Goal: Check status: Verify the current state of an ongoing process or item

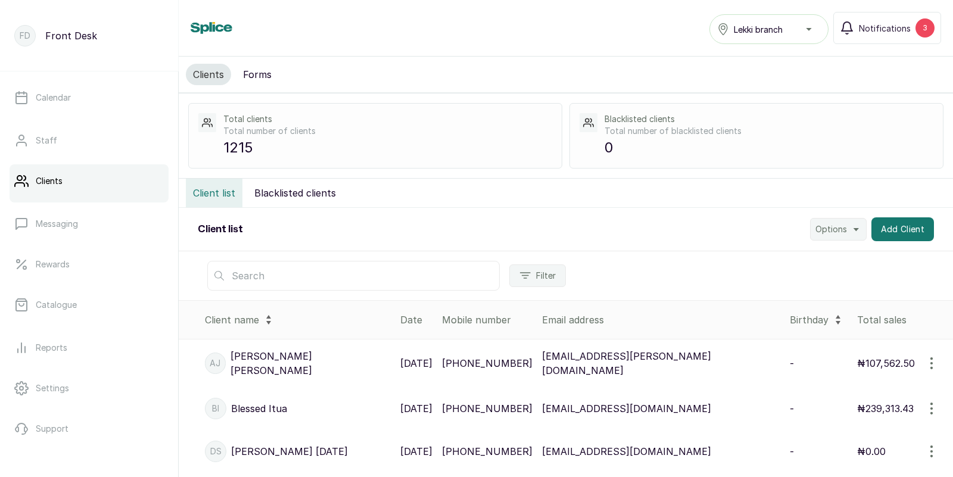
click at [269, 282] on input "text" at bounding box center [353, 276] width 292 height 30
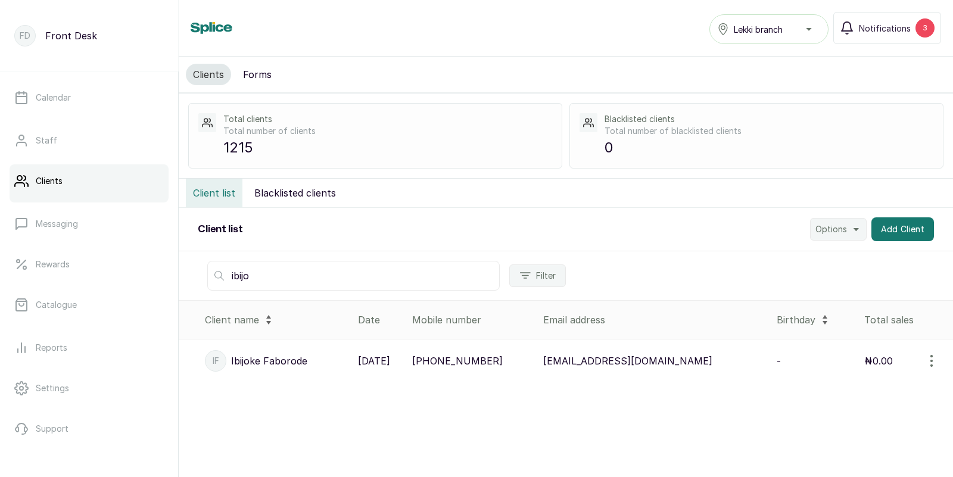
type input "ibijo"
click at [503, 361] on p "[PHONE_NUMBER]" at bounding box center [457, 361] width 90 height 14
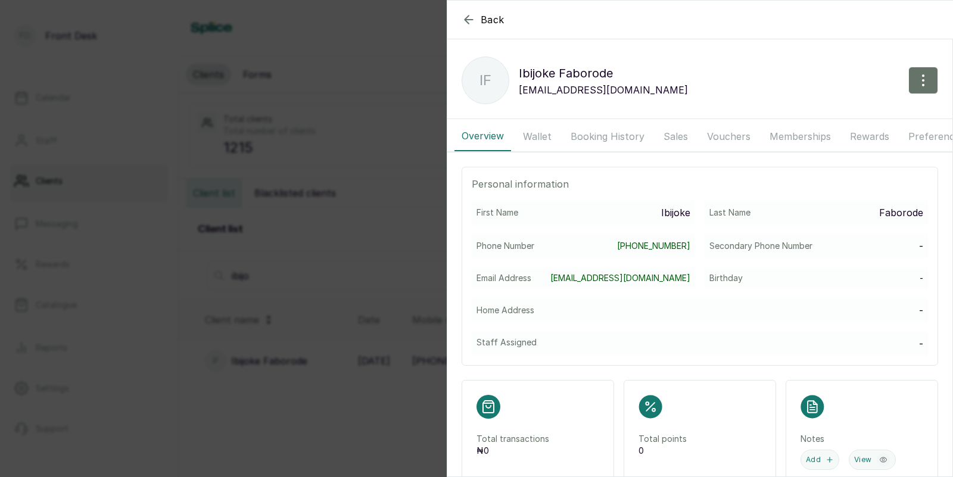
click at [604, 135] on button "Booking History" at bounding box center [607, 136] width 88 height 30
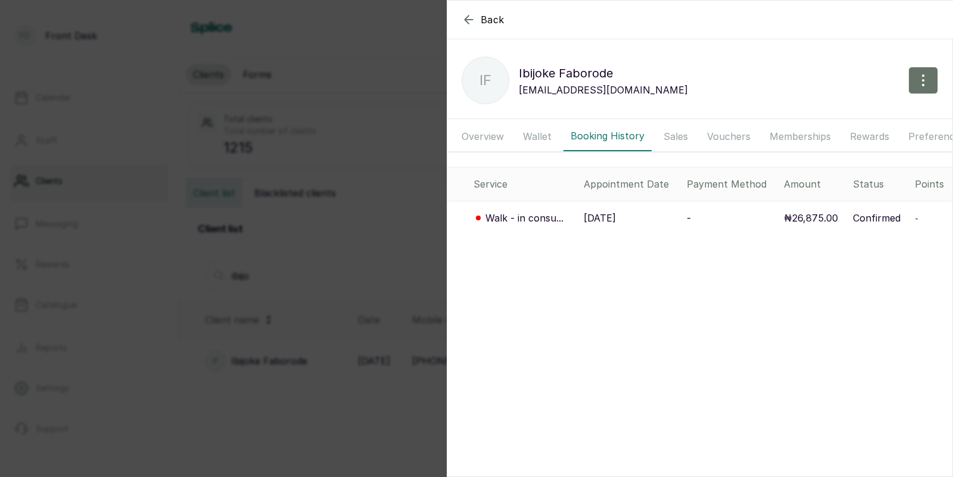
click at [604, 216] on p "[DATE]" at bounding box center [599, 218] width 32 height 14
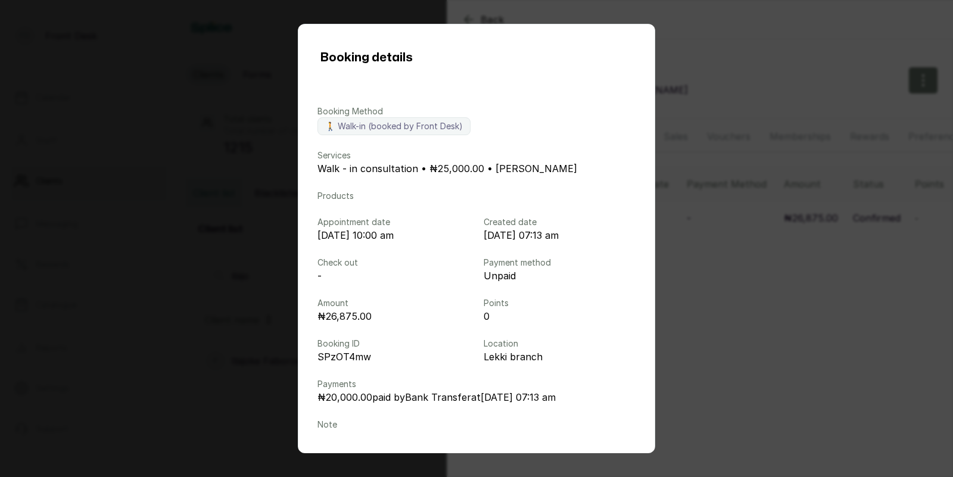
click at [689, 261] on div "Booking details Booking Method 🚶 Walk-in (booked by Front Desk) Services Walk -…" at bounding box center [476, 238] width 953 height 477
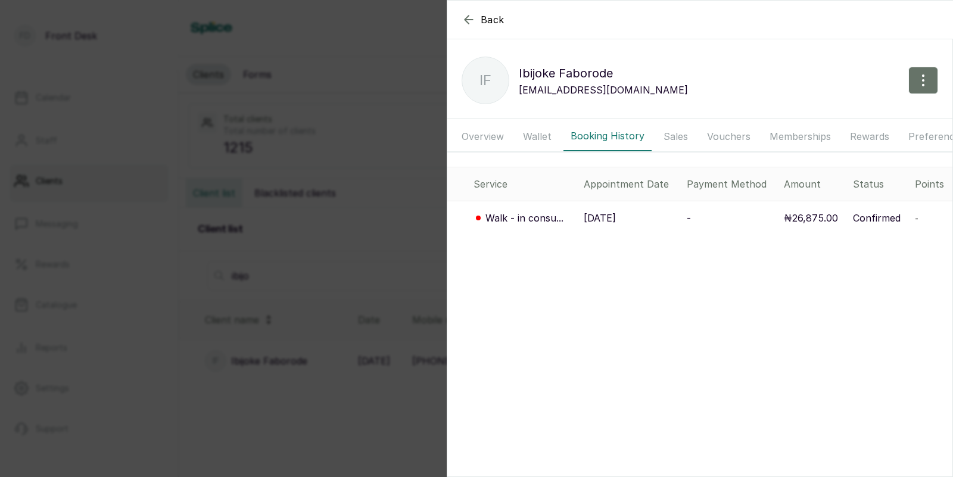
click at [364, 251] on div "Back [PERSON_NAME] IF [PERSON_NAME] [EMAIL_ADDRESS][DOMAIN_NAME] Overview Walle…" at bounding box center [476, 238] width 953 height 477
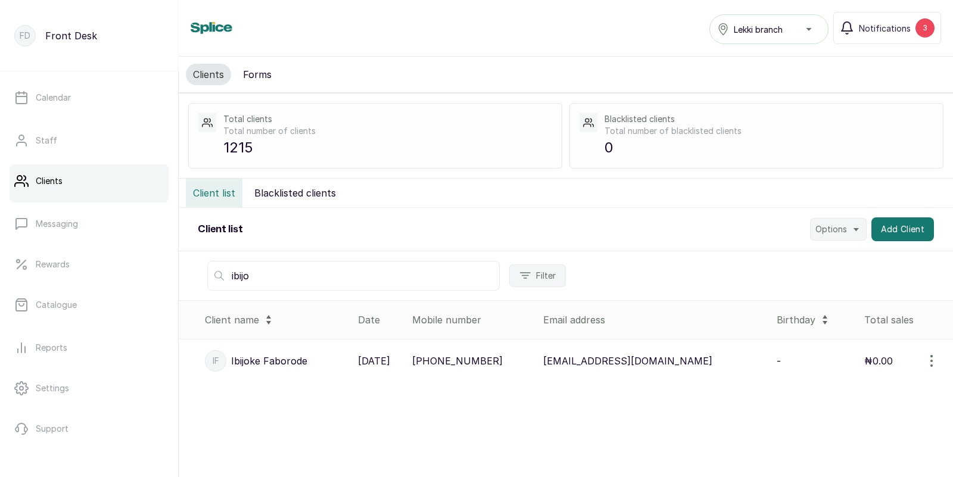
click at [390, 360] on p "[DATE]" at bounding box center [374, 361] width 32 height 14
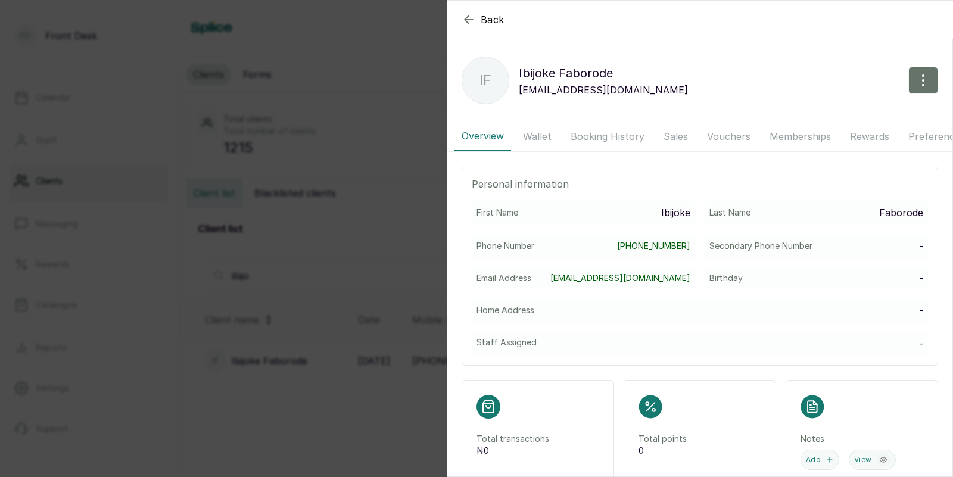
click at [601, 132] on button "Booking History" at bounding box center [607, 136] width 88 height 30
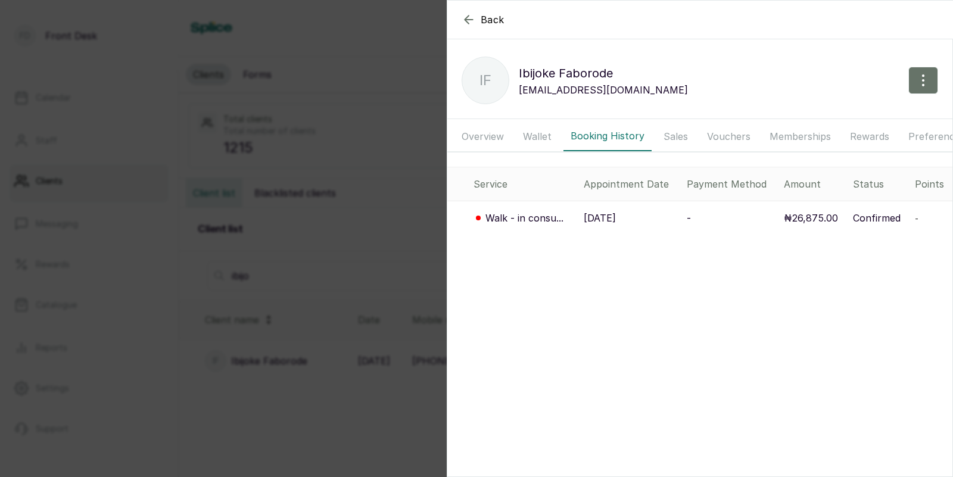
click at [616, 215] on p "[DATE]" at bounding box center [599, 218] width 32 height 14
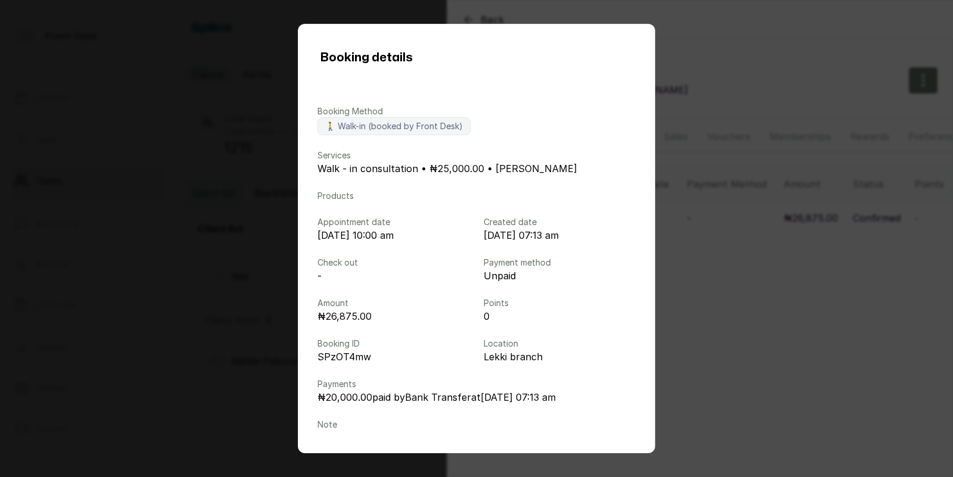
click at [259, 258] on div "Booking details Booking Method 🚶 Walk-in (booked by Front Desk) Services Walk -…" at bounding box center [476, 238] width 953 height 477
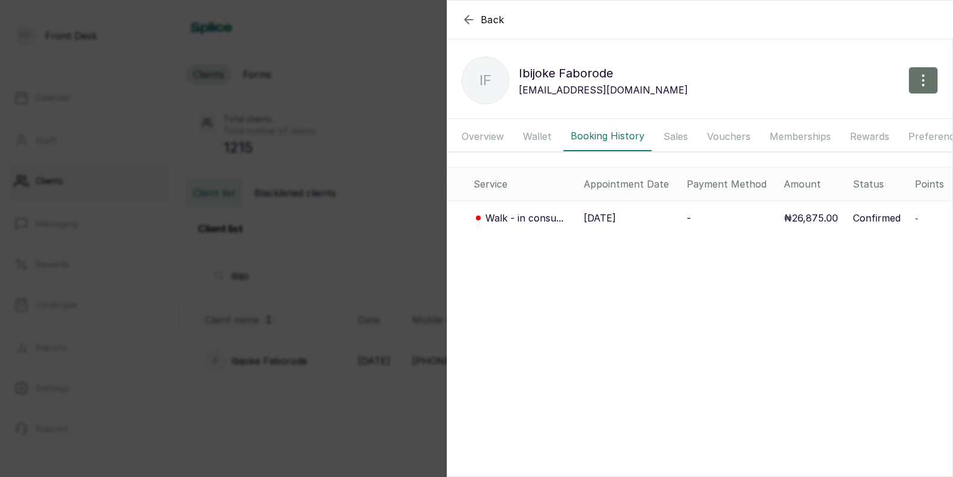
click at [259, 258] on div "Back [PERSON_NAME] IF [PERSON_NAME] [EMAIL_ADDRESS][DOMAIN_NAME] Overview Walle…" at bounding box center [476, 238] width 953 height 477
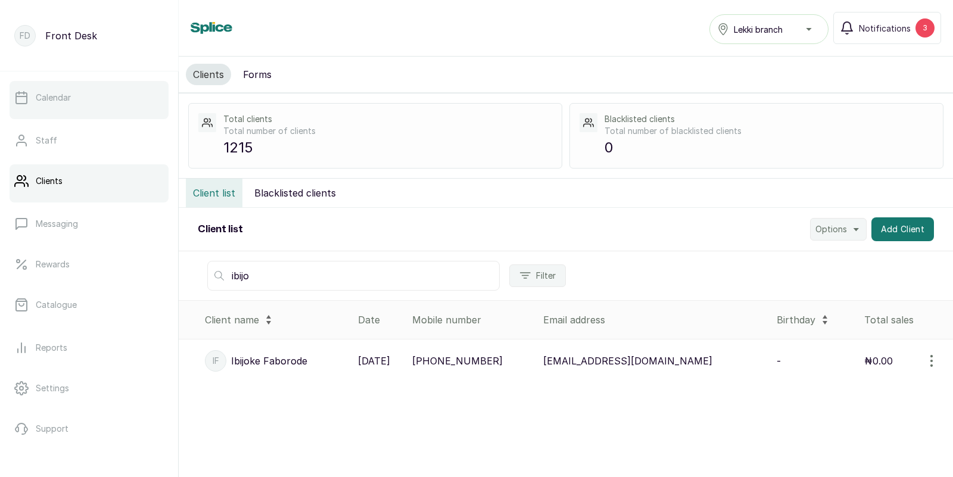
click at [75, 95] on link "Calendar" at bounding box center [89, 97] width 159 height 33
